Goal: Information Seeking & Learning: Compare options

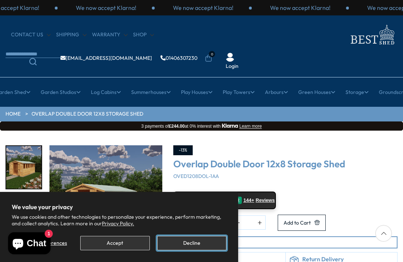
click at [179, 243] on button "Decline" at bounding box center [191, 243] width 69 height 14
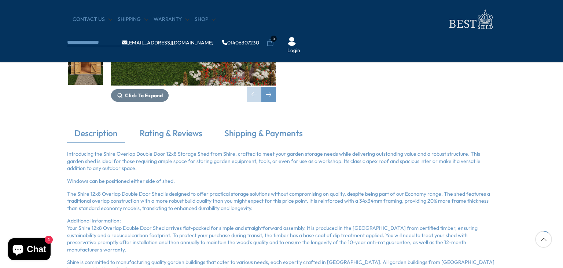
scroll to position [161, 0]
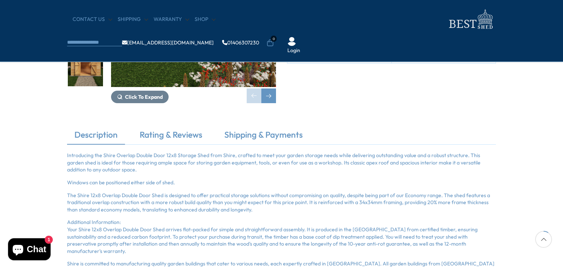
click at [253, 153] on p "Introducing the Shire Overlap Double Door 12x8 Storage Shed from Shire, crafted…" at bounding box center [281, 163] width 429 height 22
click at [270, 140] on link "Shipping & Payments" at bounding box center [263, 136] width 93 height 15
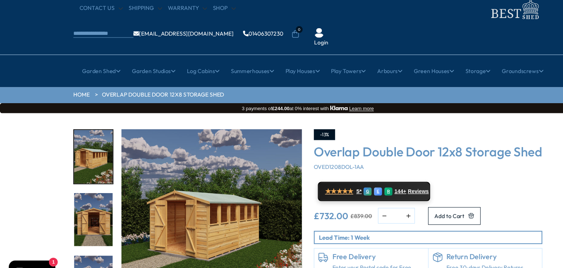
scroll to position [0, 0]
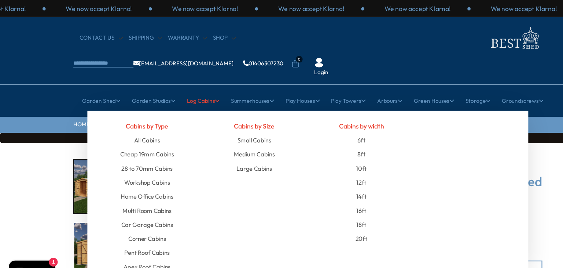
click at [189, 83] on link "Log Cabins" at bounding box center [186, 92] width 30 height 18
click at [151, 224] on link "Pent Roof Cabins" at bounding box center [134, 230] width 41 height 13
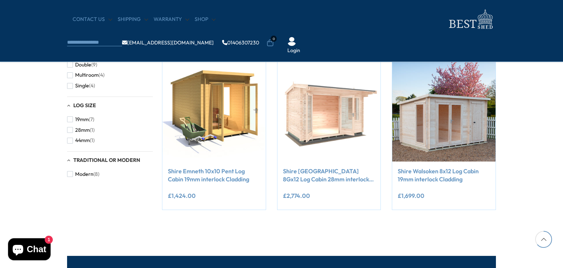
scroll to position [447, 0]
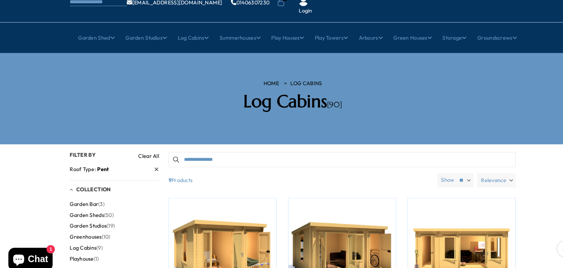
scroll to position [48, 0]
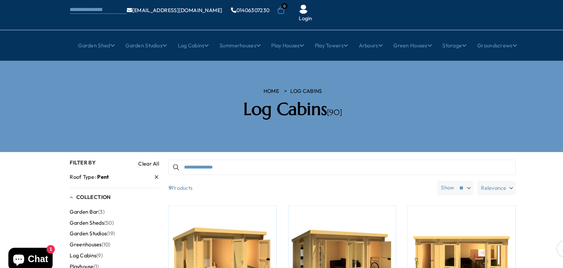
click at [89, 211] on span "Garden Sheds" at bounding box center [83, 214] width 33 height 6
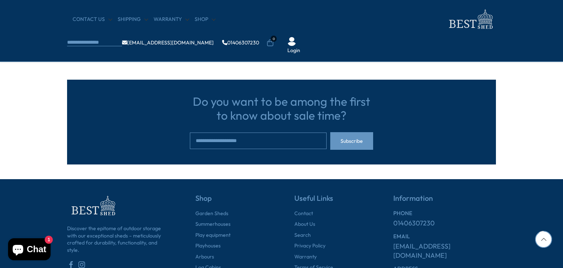
scroll to position [792, 0]
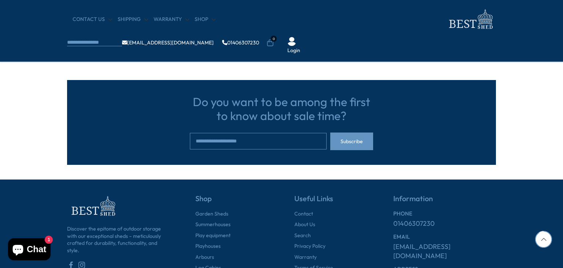
click at [309, 45] on link "2" at bounding box center [312, 43] width 10 height 11
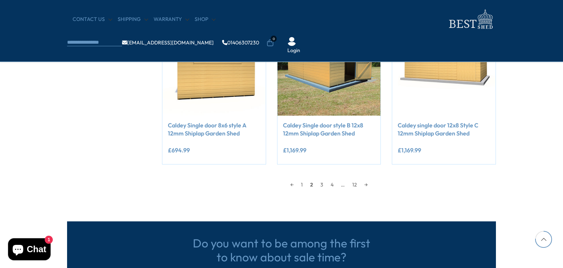
scroll to position [665, 0]
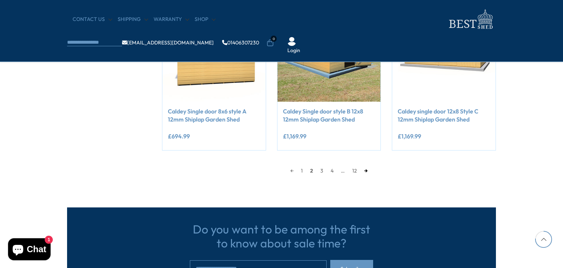
click at [369, 176] on link "→" at bounding box center [366, 170] width 11 height 11
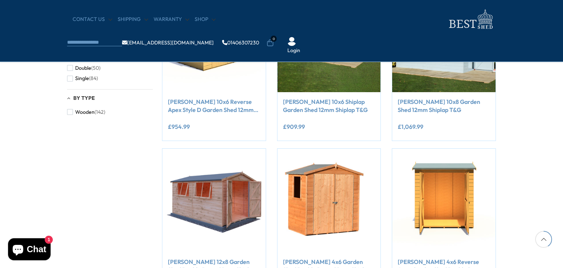
scroll to position [359, 0]
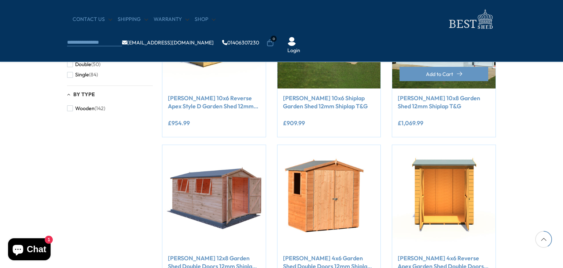
click at [418, 105] on link "[PERSON_NAME] 10x8 Garden Shed 12mm Shiplap T&G" at bounding box center [444, 102] width 92 height 17
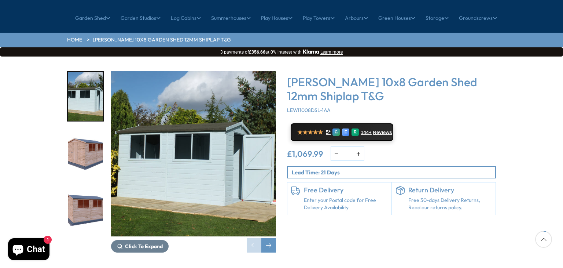
scroll to position [76, 0]
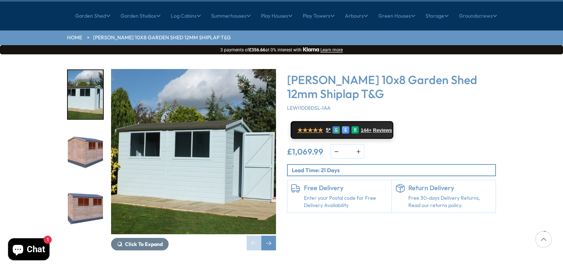
click at [80, 134] on img "2 / 15" at bounding box center [85, 152] width 35 height 49
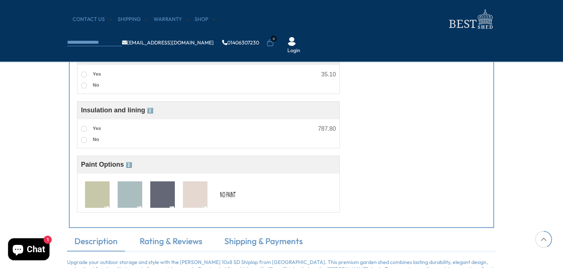
scroll to position [664, 0]
click at [129, 201] on img at bounding box center [130, 194] width 25 height 27
click at [87, 192] on img at bounding box center [97, 194] width 25 height 27
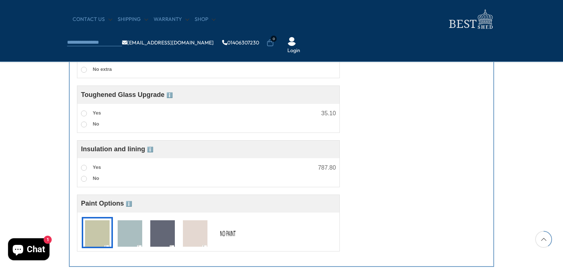
scroll to position [625, 0]
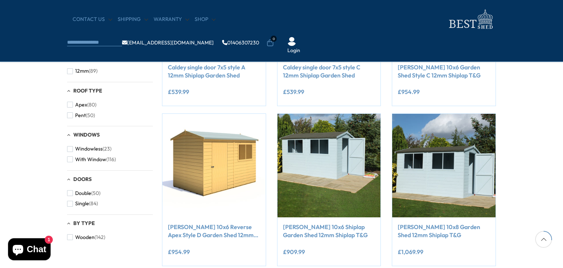
scroll to position [229, 0]
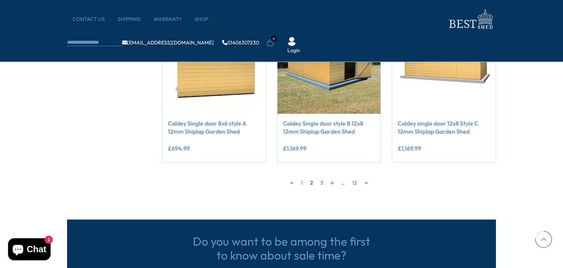
scroll to position [665, 0]
